Goal: Information Seeking & Learning: Learn about a topic

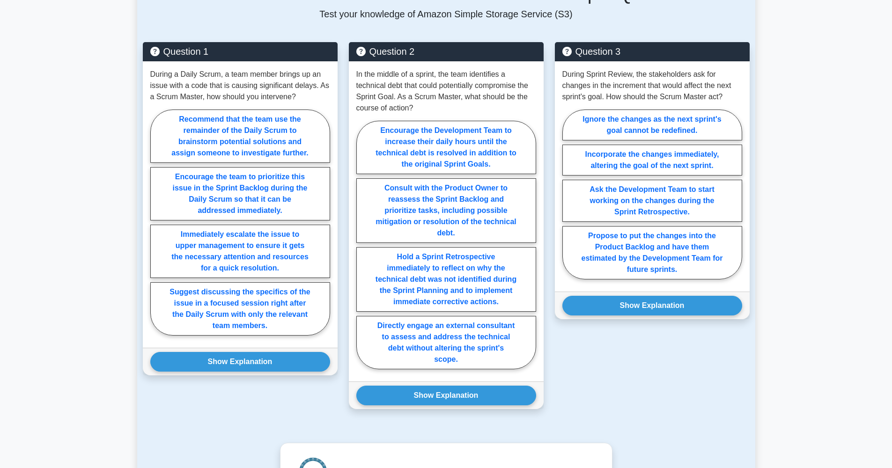
scroll to position [166, 0]
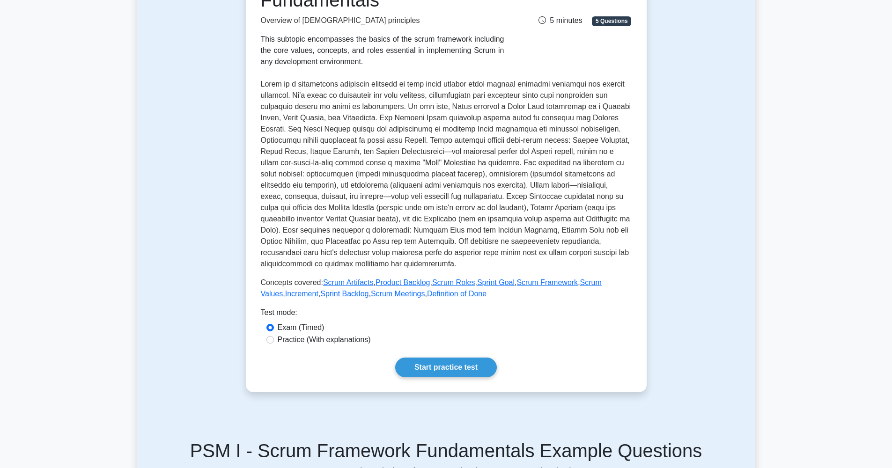
click at [328, 343] on label "Practice (With explanations)" at bounding box center [324, 339] width 93 height 11
click at [274, 343] on input "Practice (With explanations)" at bounding box center [269, 339] width 7 height 7
radio input "true"
click at [448, 368] on link "Start practice test" at bounding box center [446, 368] width 102 height 20
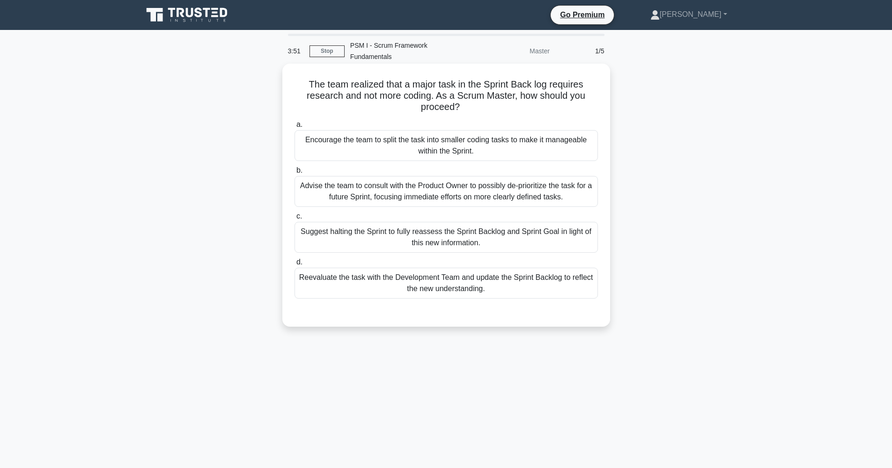
click at [428, 144] on div "Encourage the team to split the task into smaller coding tasks to make it manag…" at bounding box center [446, 145] width 303 height 31
click at [295, 128] on input "a. Encourage the team to split the task into smaller coding tasks to make it ma…" at bounding box center [295, 125] width 0 height 6
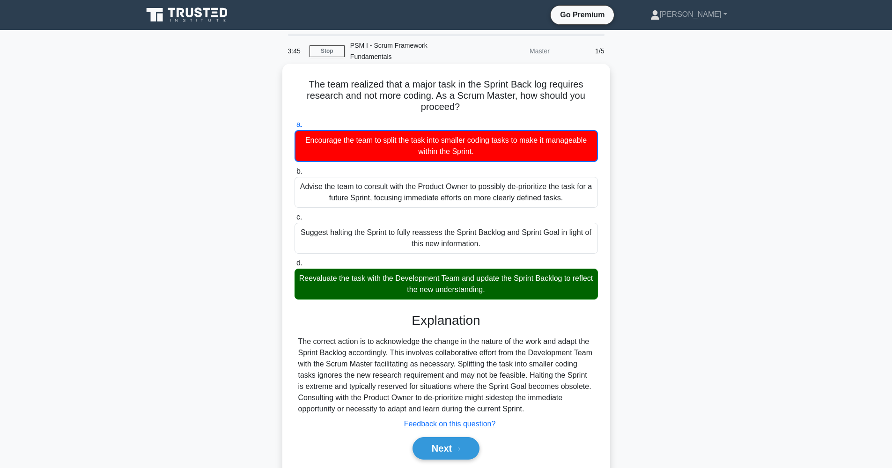
scroll to position [22, 0]
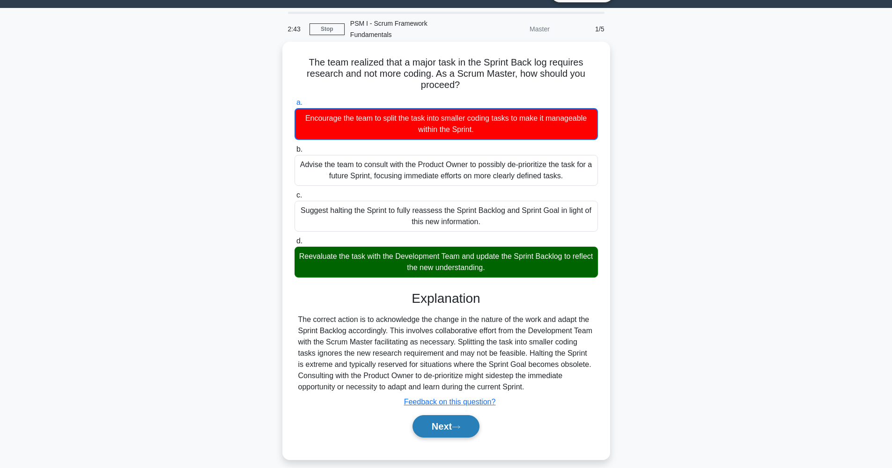
click at [448, 423] on button "Next" at bounding box center [446, 426] width 67 height 22
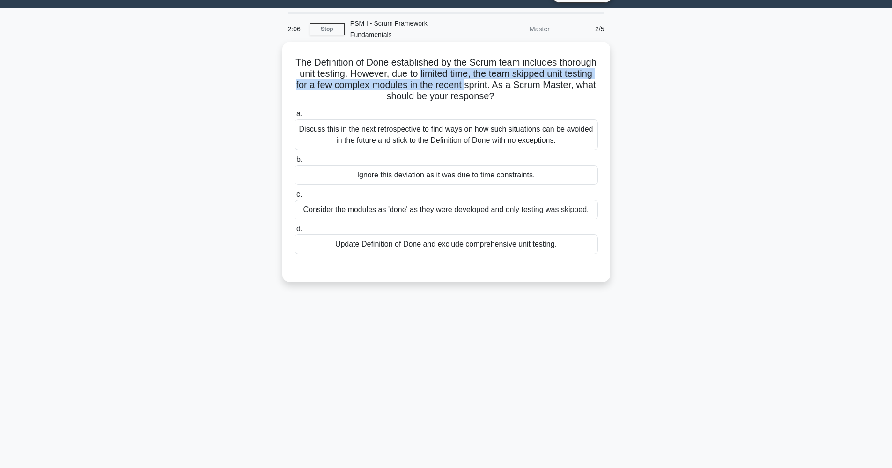
drag, startPoint x: 420, startPoint y: 78, endPoint x: 466, endPoint y: 86, distance: 46.2
click at [466, 86] on h5 "The Definition of Done established by the Scrum team includes thorough unit tes…" at bounding box center [446, 80] width 305 height 46
click at [504, 77] on h5 "The Definition of Done established by the Scrum team includes thorough unit tes…" at bounding box center [446, 80] width 305 height 46
click at [537, 132] on div "Discuss this in the next retrospective to find ways on how such situations can …" at bounding box center [446, 134] width 303 height 31
click at [295, 117] on input "a. Discuss this in the next retrospective to find ways on how such situations c…" at bounding box center [295, 114] width 0 height 6
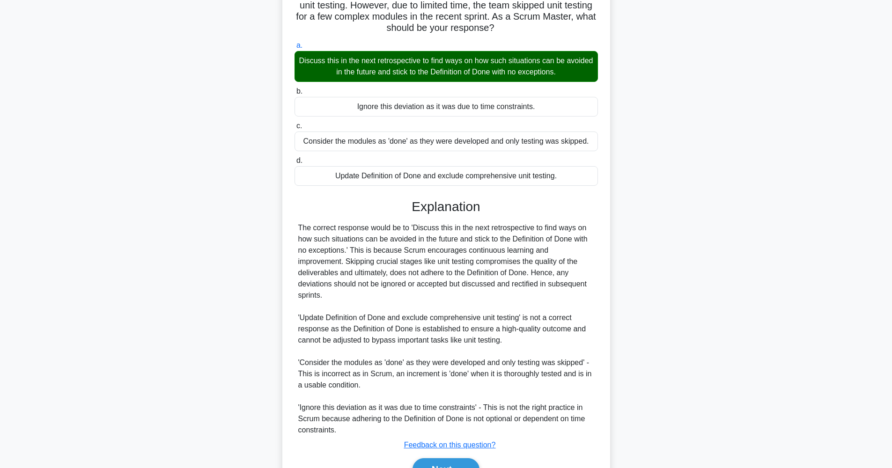
scroll to position [132, 0]
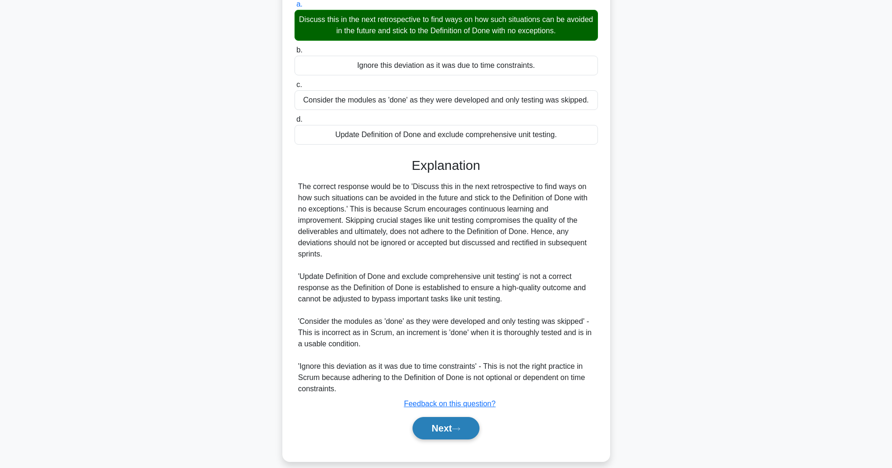
click at [454, 418] on button "Next" at bounding box center [446, 428] width 67 height 22
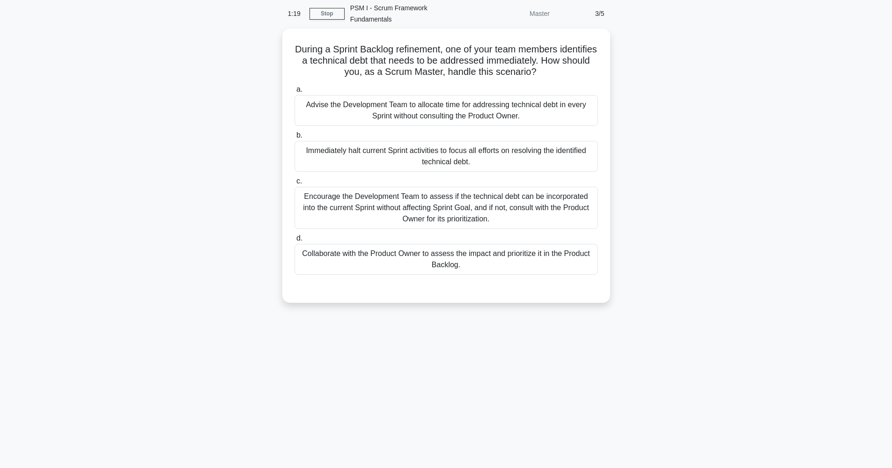
scroll to position [37, 0]
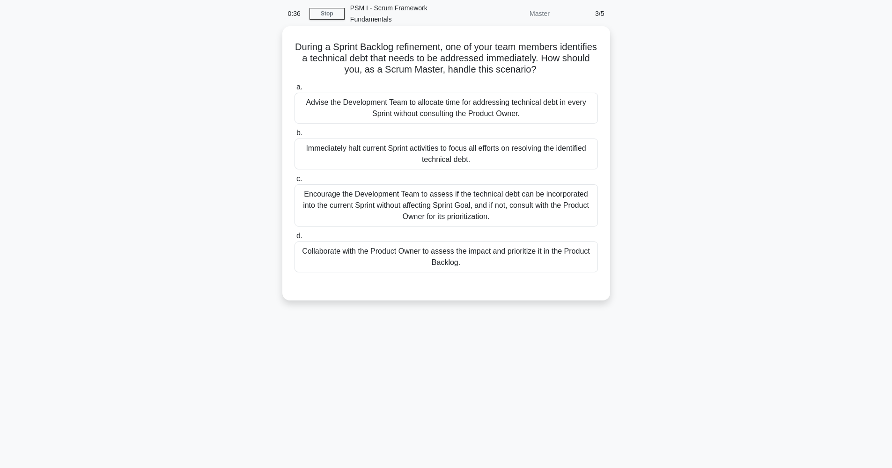
click at [479, 220] on div "Encourage the Development Team to assess if the technical debt can be incorpora…" at bounding box center [446, 205] width 303 height 42
click at [295, 182] on input "c. Encourage the Development Team to assess if the technical debt can be incorp…" at bounding box center [295, 179] width 0 height 6
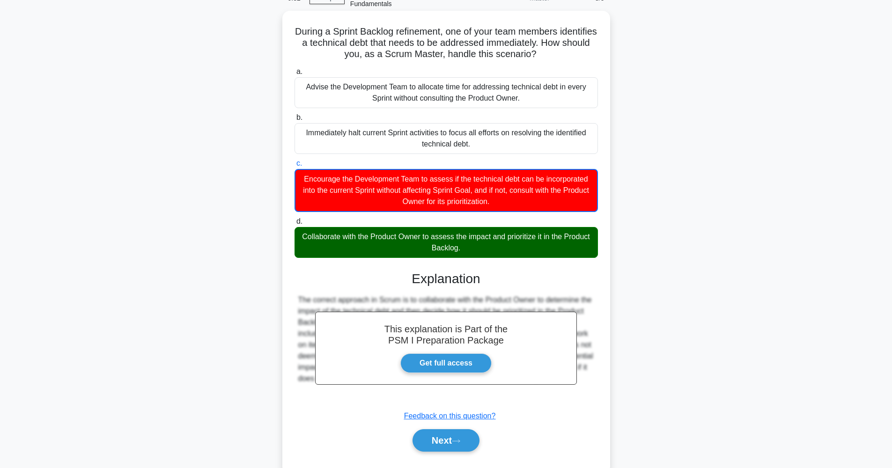
scroll to position [66, 0]
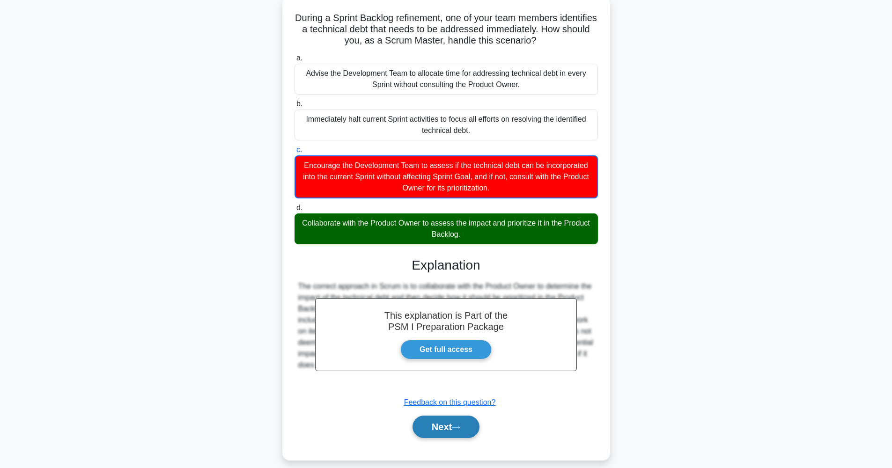
click at [447, 432] on button "Next" at bounding box center [446, 427] width 67 height 22
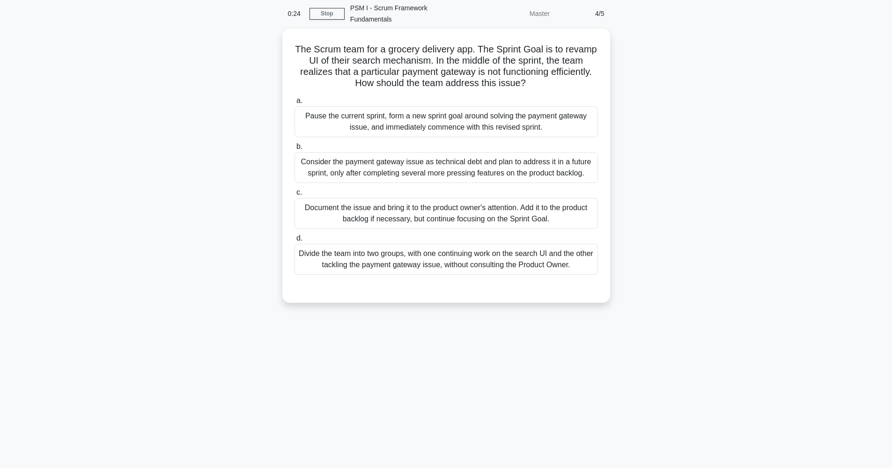
scroll to position [30, 0]
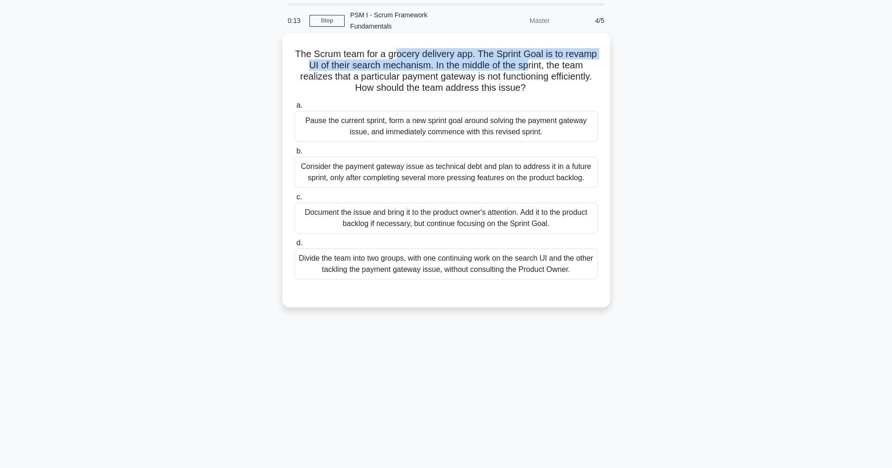
drag, startPoint x: 397, startPoint y: 53, endPoint x: 527, endPoint y: 65, distance: 130.2
click at [527, 65] on h5 "The Scrum team for a grocery delivery app. The Sprint Goal is to revamp UI of t…" at bounding box center [446, 71] width 305 height 46
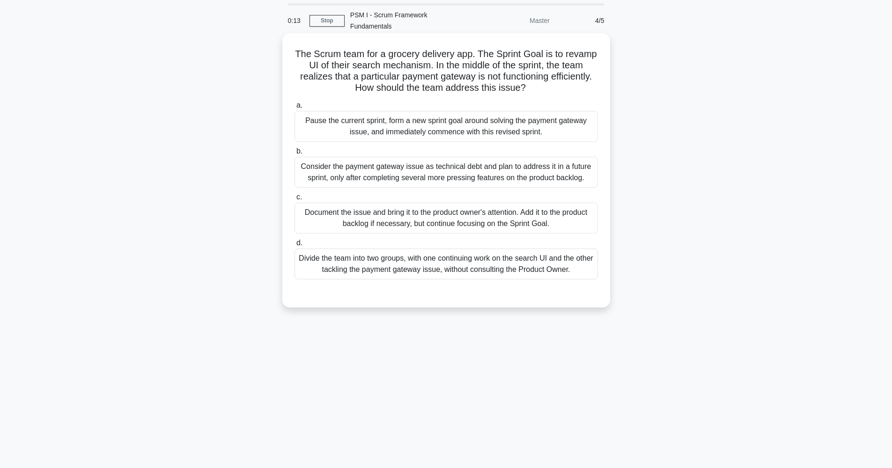
click at [523, 78] on h5 "The Scrum team for a grocery delivery app. The Sprint Goal is to revamp UI of t…" at bounding box center [446, 71] width 305 height 46
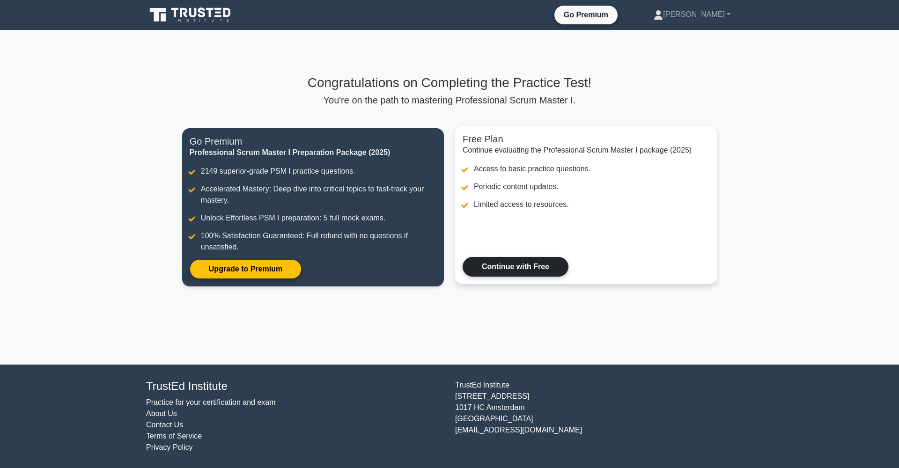
click at [506, 268] on link "Continue with Free" at bounding box center [516, 267] width 106 height 20
